Goal: Check status: Check status

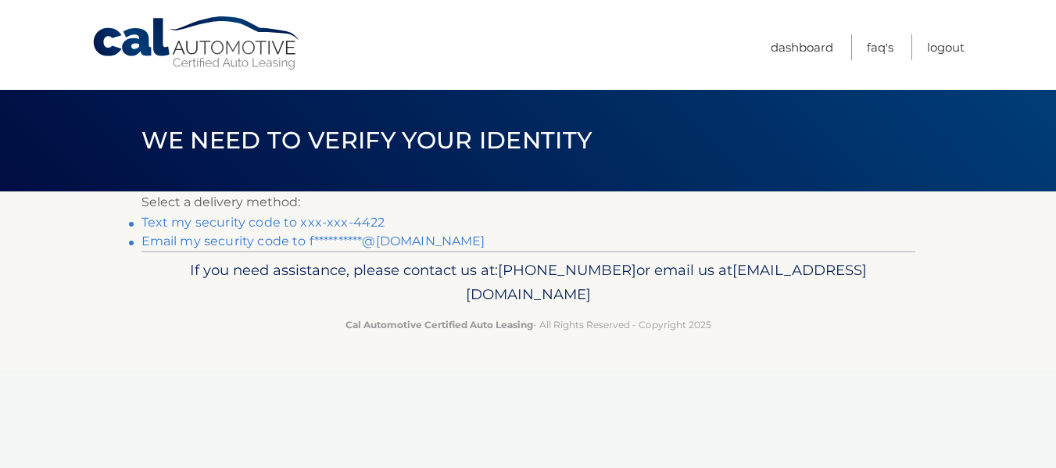
click at [201, 221] on link "Text my security code to xxx-xxx-4422" at bounding box center [264, 222] width 244 height 15
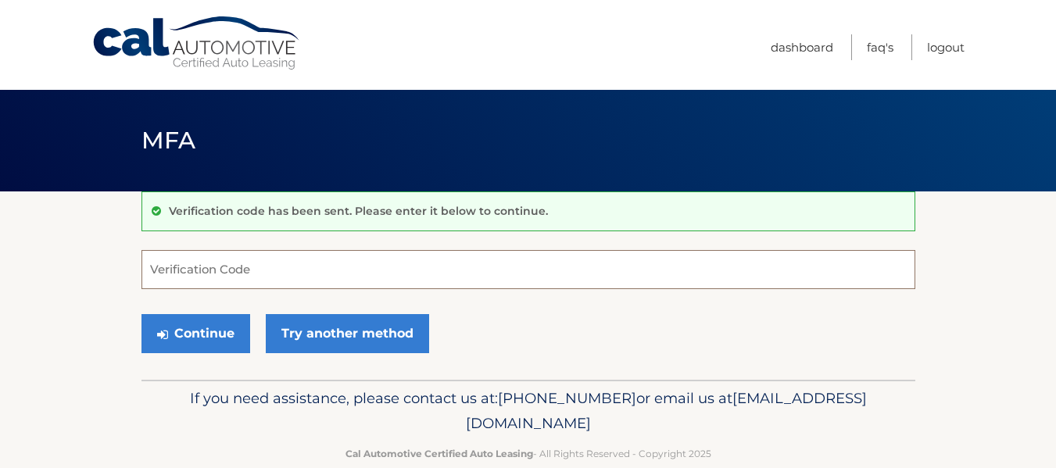
click at [212, 271] on input "Verification Code" at bounding box center [529, 269] width 774 height 39
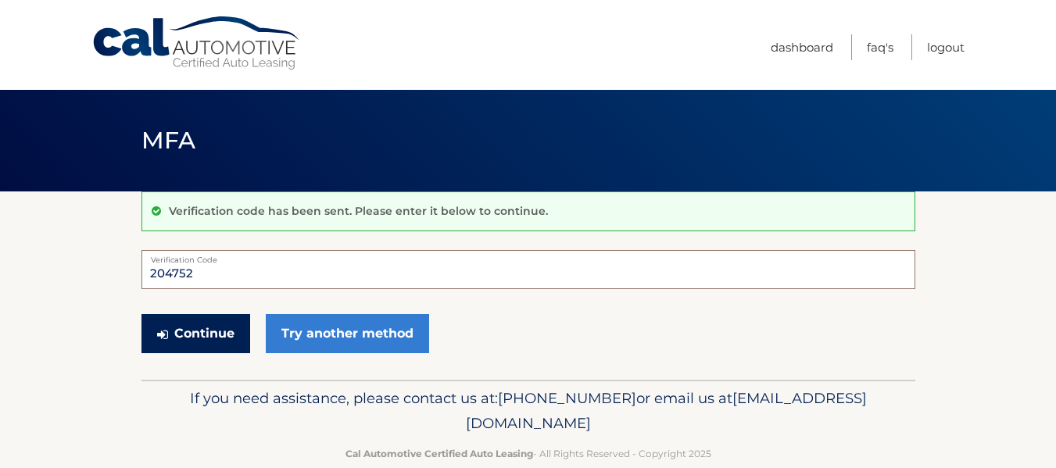
type input "204752"
click at [202, 332] on button "Continue" at bounding box center [196, 333] width 109 height 39
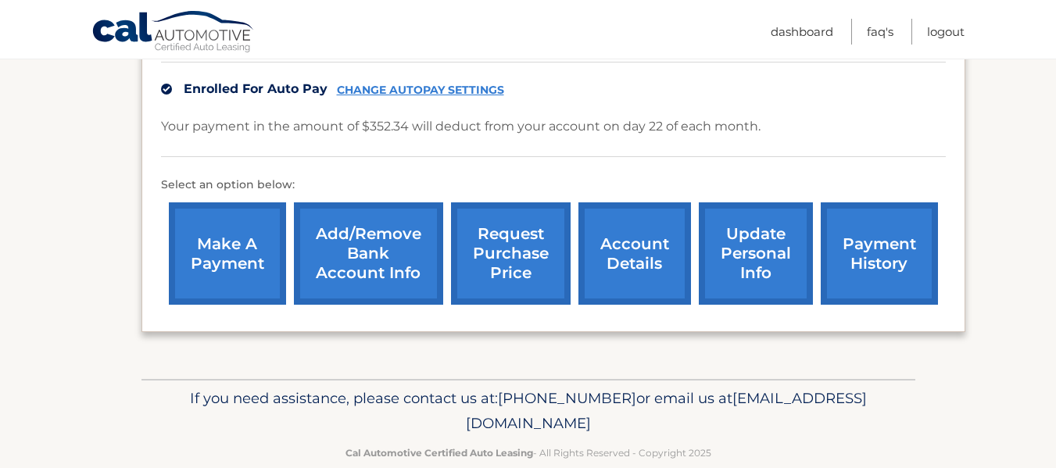
scroll to position [517, 0]
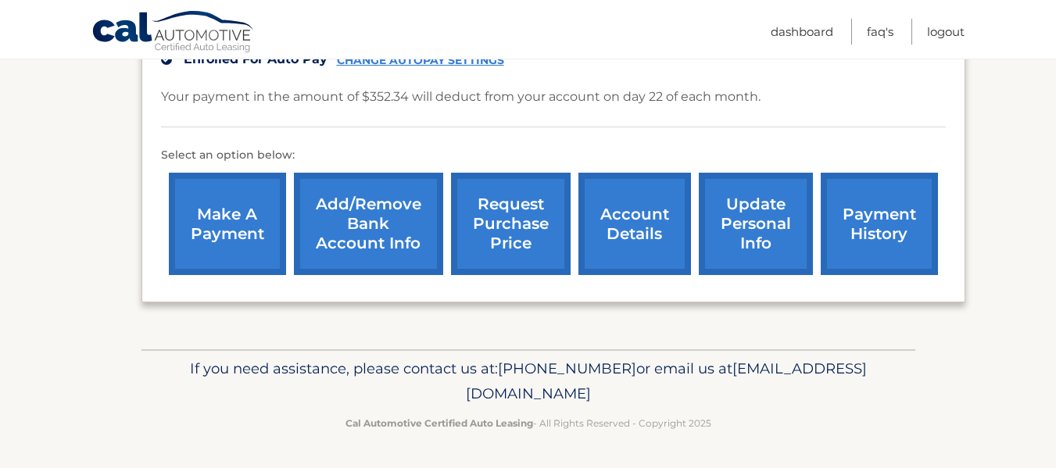
click at [872, 217] on link "payment history" at bounding box center [879, 224] width 117 height 102
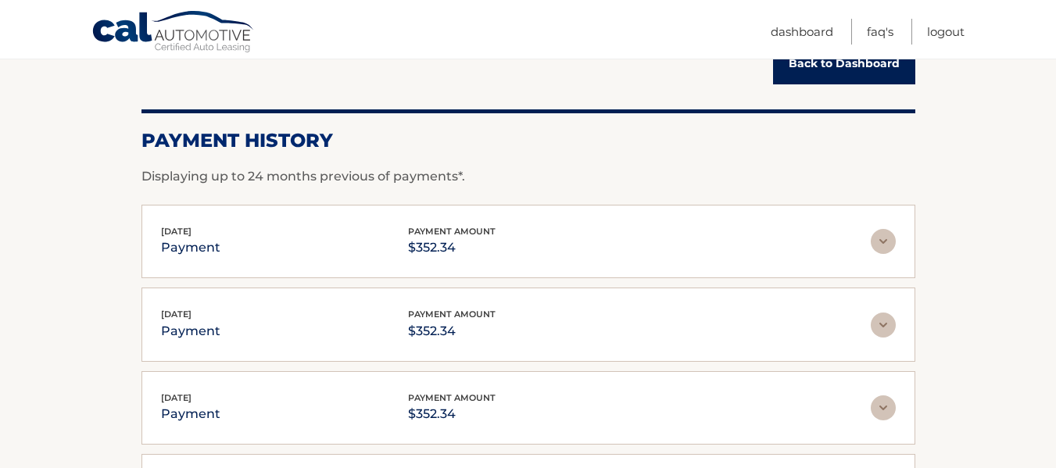
scroll to position [142, 0]
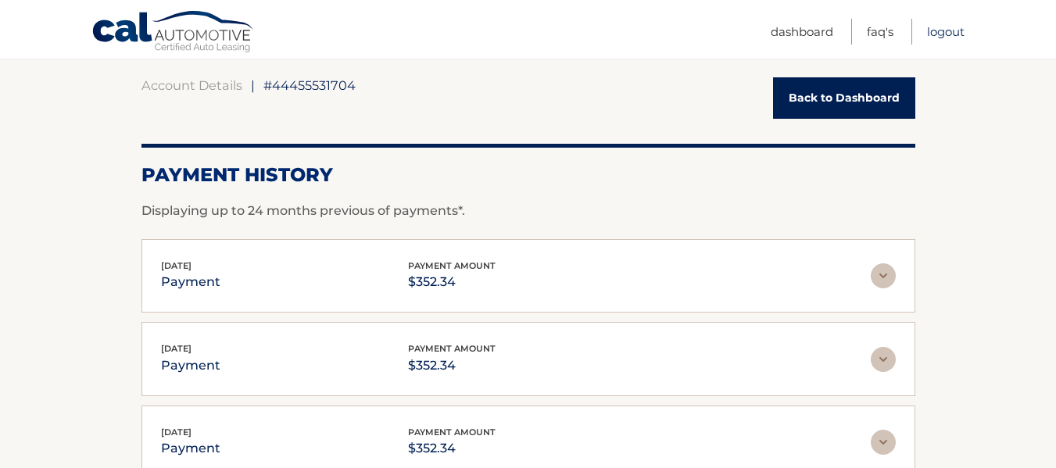
click at [946, 32] on link "Logout" at bounding box center [946, 32] width 38 height 26
